Goal: Task Accomplishment & Management: Complete application form

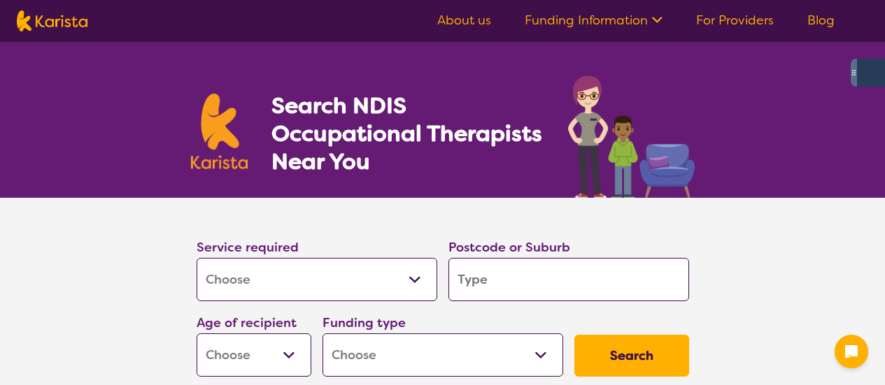
select select "[MEDICAL_DATA]"
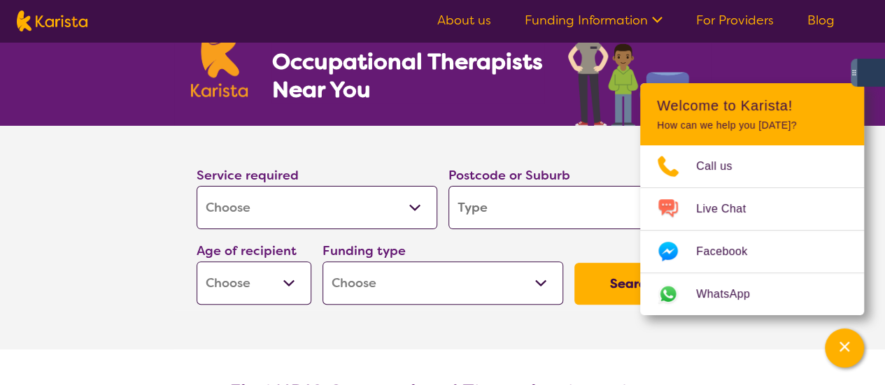
scroll to position [74, 0]
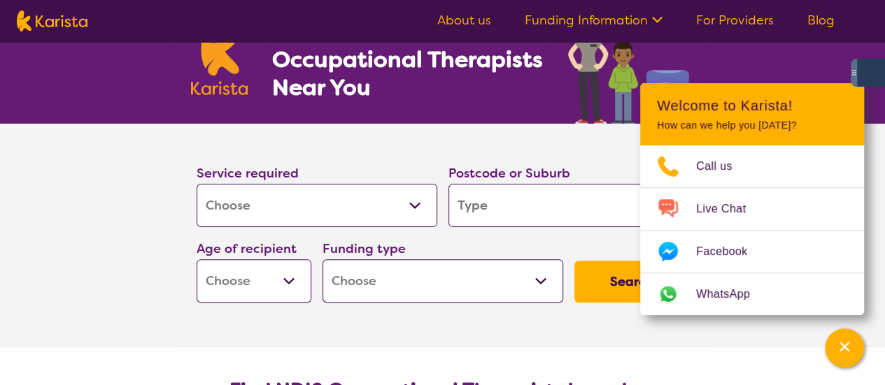
click at [548, 215] on input "search" at bounding box center [568, 205] width 241 height 43
type input "3"
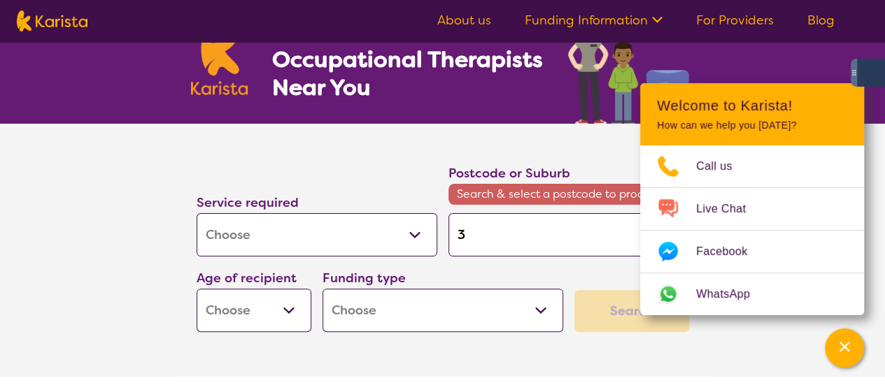
type input "36"
type input "363"
type input "3630"
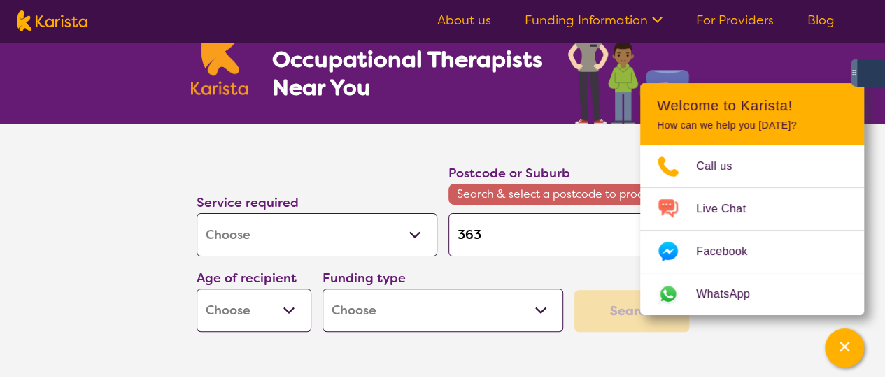
type input "3630"
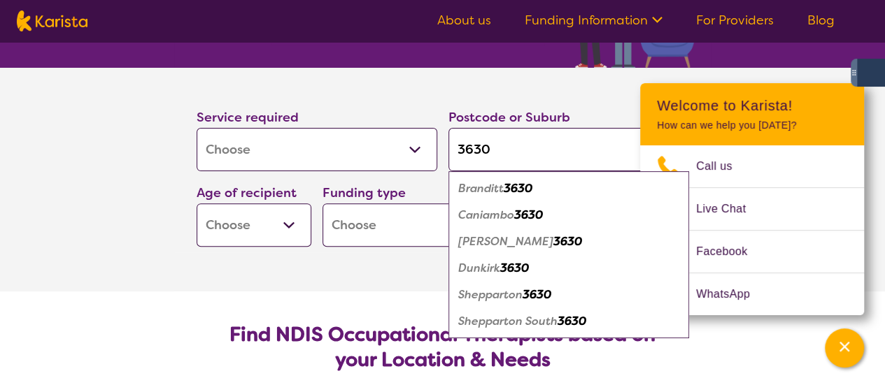
scroll to position [134, 0]
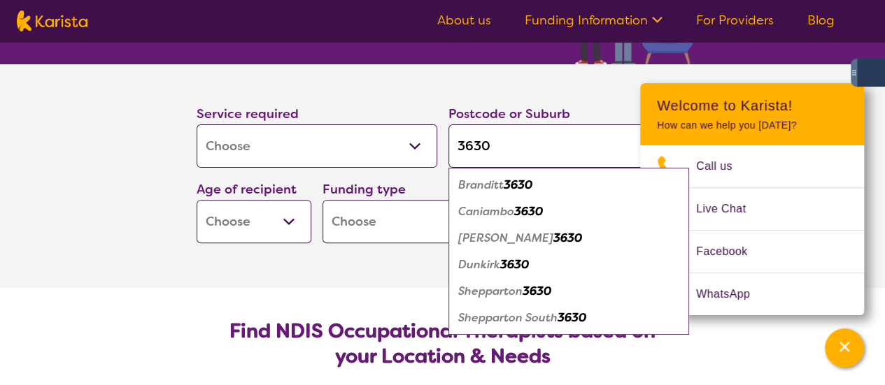
type input "3630"
click at [510, 287] on em "Shepparton" at bounding box center [490, 291] width 64 height 15
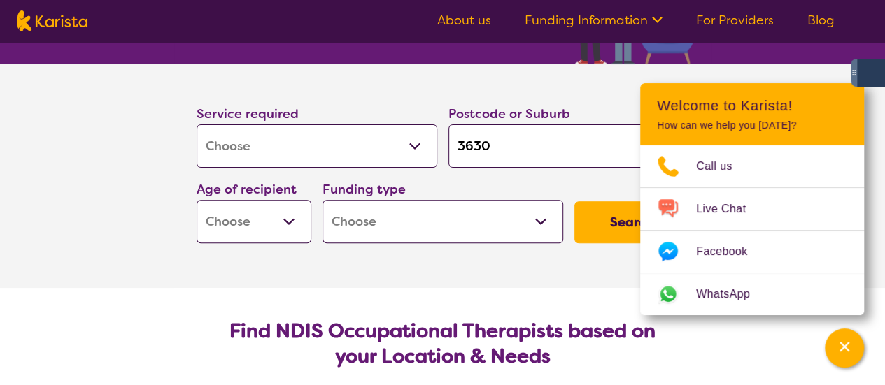
click at [215, 237] on select "Early Childhood - 0 to 9 Child - 10 to 11 Adolescent - 12 to 17 Adult - 18 to 6…" at bounding box center [254, 221] width 115 height 43
select select "EC"
click at [197, 200] on select "Early Childhood - 0 to 9 Child - 10 to 11 Adolescent - 12 to 17 Adult - 18 to 6…" at bounding box center [254, 221] width 115 height 43
select select "EC"
click at [474, 197] on div "Funding type Home Care Package (HCP) National Disability Insurance Scheme (NDIS…" at bounding box center [442, 211] width 241 height 64
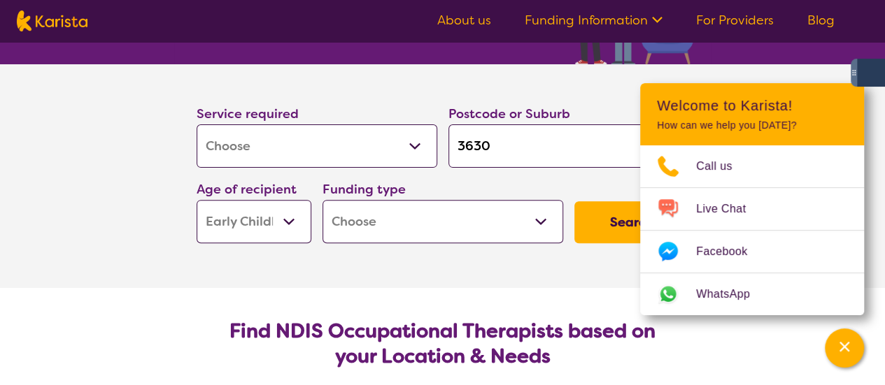
click at [466, 220] on select "Home Care Package (HCP) National Disability Insurance Scheme (NDIS) I don't know" at bounding box center [442, 221] width 241 height 43
select select "NDIS"
click at [322, 200] on select "Home Care Package (HCP) National Disability Insurance Scheme (NDIS) I don't know" at bounding box center [442, 221] width 241 height 43
select select "NDIS"
click at [594, 231] on button "Search" at bounding box center [631, 222] width 115 height 42
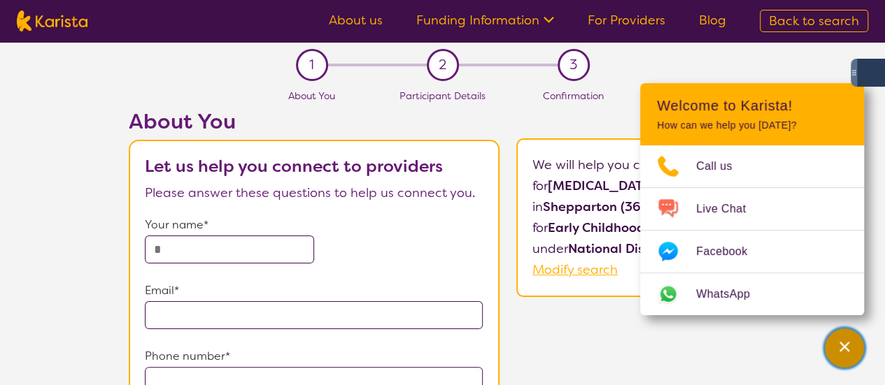
click at [844, 339] on div "Channel Menu" at bounding box center [844, 348] width 28 height 31
